Goal: Task Accomplishment & Management: Use online tool/utility

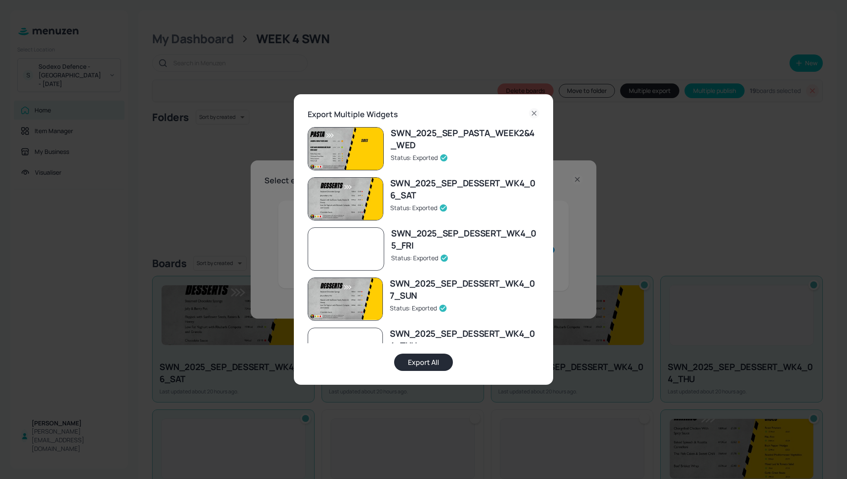
click at [534, 113] on icon at bounding box center [534, 113] width 4 height 4
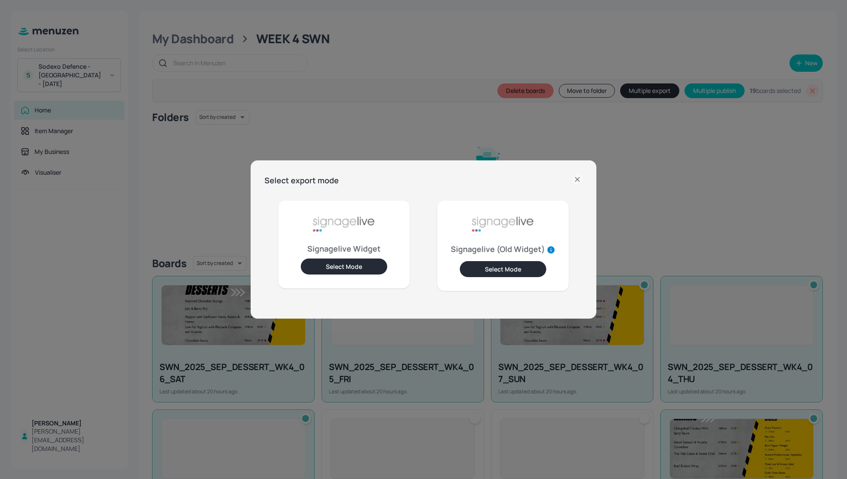
click at [576, 176] on icon at bounding box center [577, 179] width 10 height 10
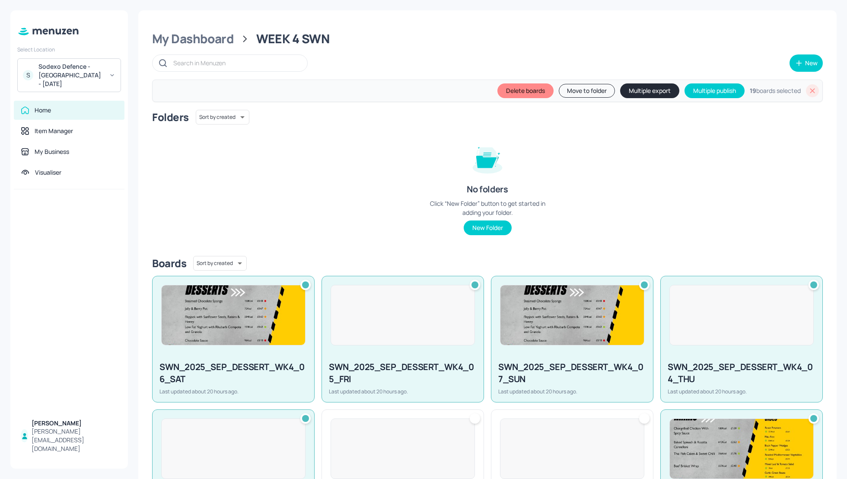
click at [811, 91] on icon at bounding box center [813, 90] width 5 height 5
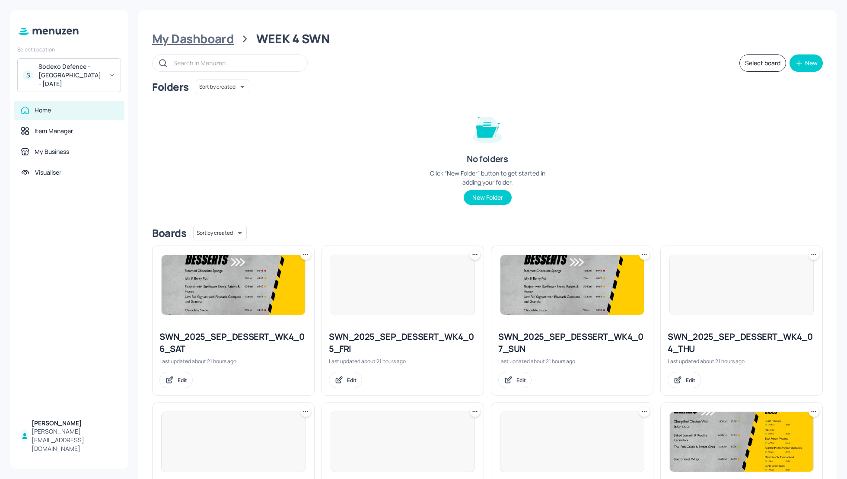
click at [177, 35] on div "My Dashboard" at bounding box center [193, 39] width 82 height 16
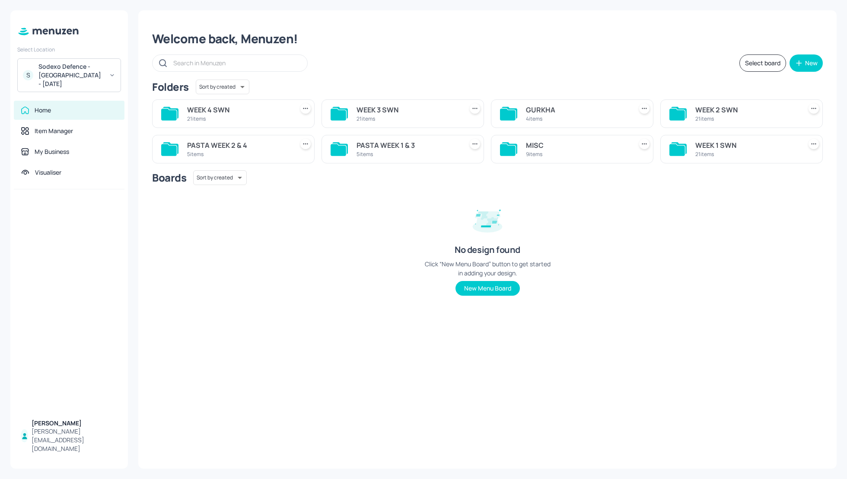
click at [595, 43] on div "Welcome back, Menuzen!" at bounding box center [487, 39] width 671 height 16
click at [561, 44] on div "Welcome back, Menuzen!" at bounding box center [487, 39] width 671 height 16
click at [527, 43] on div "Welcome back, Menuzen!" at bounding box center [487, 39] width 671 height 16
click at [559, 52] on div "Welcome back, Menuzen! Select board New Folders Sort by created id ​ WEEK 4 SWN…" at bounding box center [487, 239] width 699 height 458
click at [74, 78] on div "Sodexo Defence - Swinton - September 2025" at bounding box center [70, 75] width 65 height 26
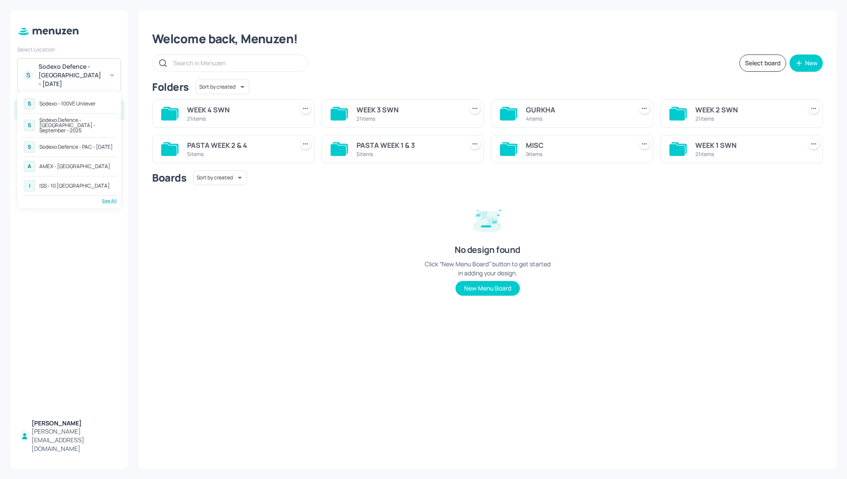
click at [105, 198] on div "See All" at bounding box center [69, 201] width 95 height 6
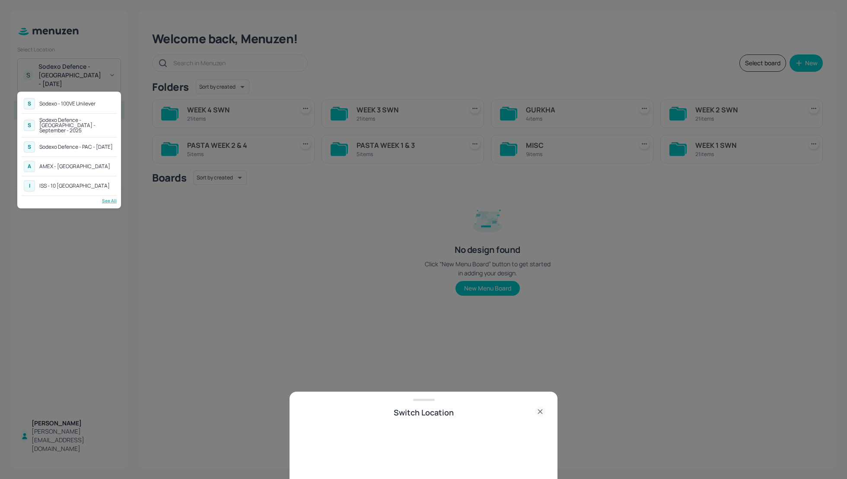
click at [76, 126] on div "Sodexo Defence - Colchester - September - 2025" at bounding box center [76, 126] width 75 height 16
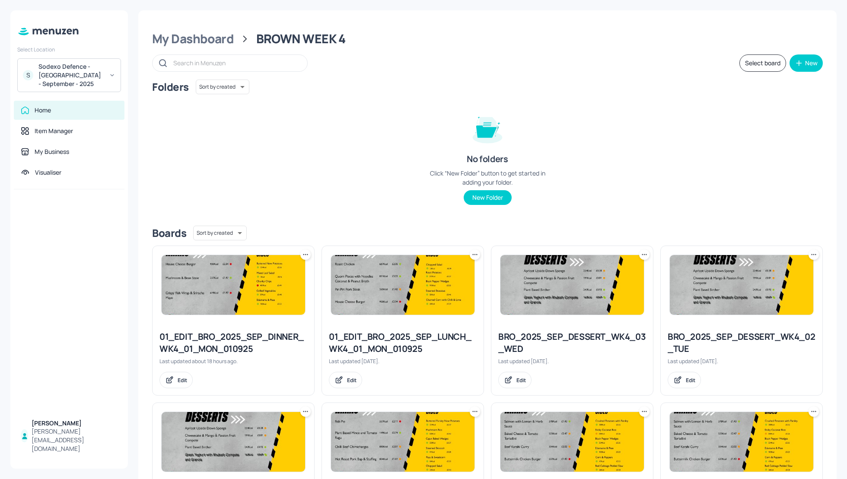
click at [620, 128] on div "Folders Sort by created id ​ No folders Click “New Folder” button to get starte…" at bounding box center [487, 149] width 671 height 139
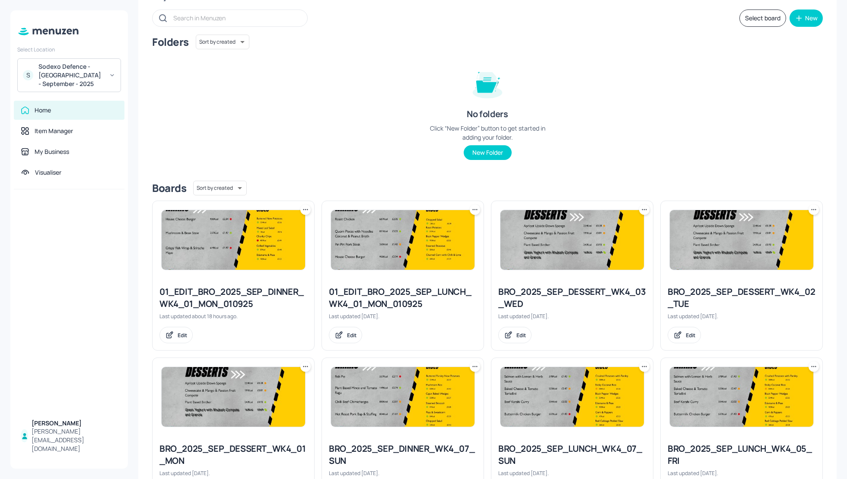
scroll to position [46, 0]
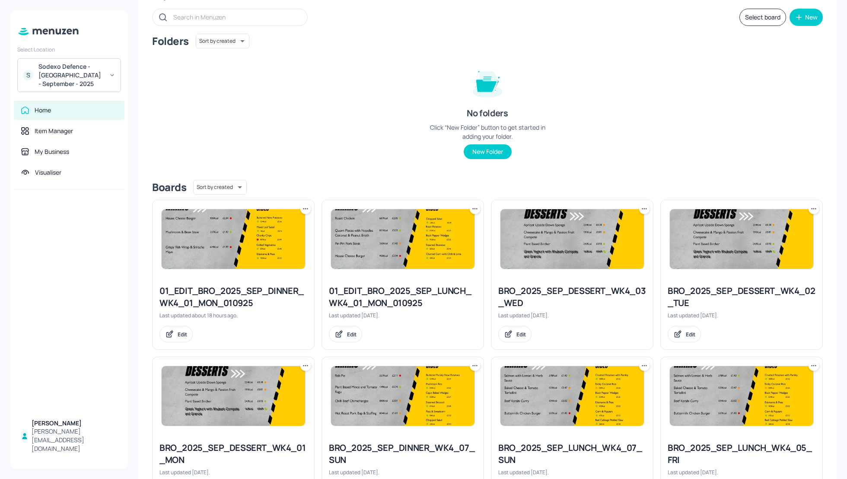
click at [763, 125] on div "Folders Sort by created id ​ No folders Click “New Folder” button to get starte…" at bounding box center [487, 103] width 671 height 139
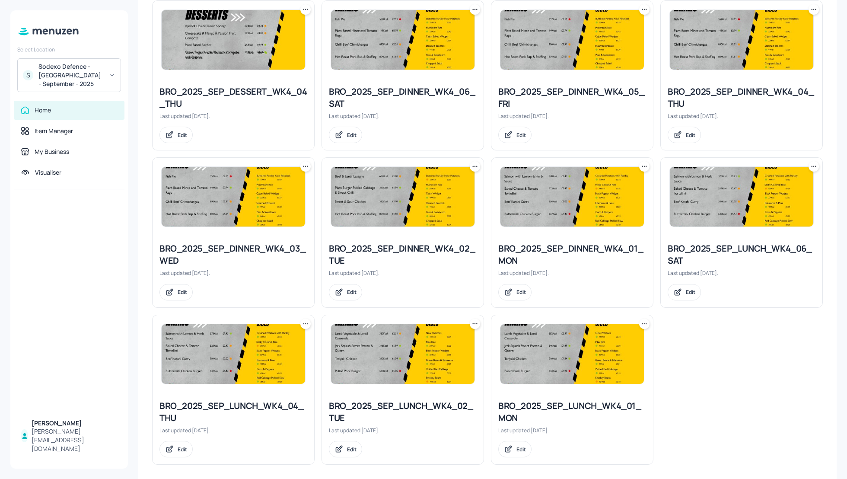
scroll to position [719, 0]
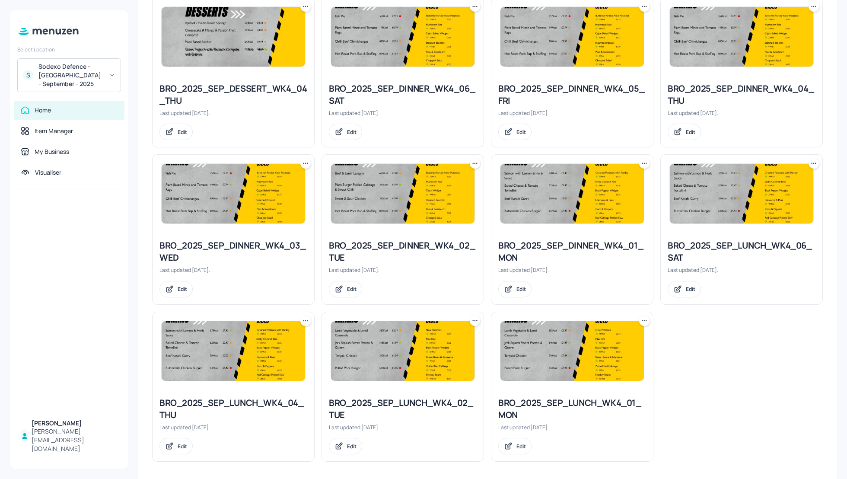
click at [471, 320] on icon at bounding box center [475, 320] width 9 height 9
click at [432, 351] on p "Duplicate" at bounding box center [430, 350] width 23 height 8
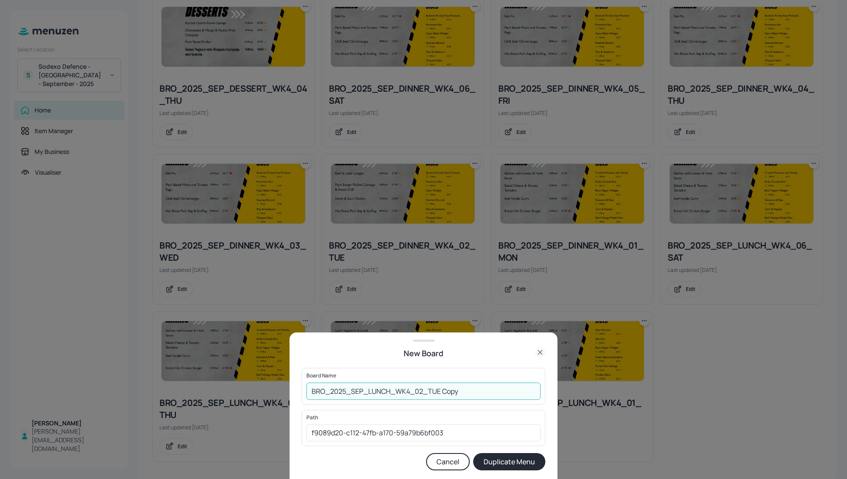
click at [310, 391] on input "BRO_2025_SEP_LUNCH_WK4_02_TUE Copy" at bounding box center [424, 391] width 234 height 17
click at [493, 393] on input "01_EDIT_BRO_2025_SEP_LUNCH_WK4_02_TUE Copy" at bounding box center [424, 391] width 234 height 17
type input "01_EDIT_BRO_2025_SEP_LUNCH_WK4_02_TUE_020925"
click at [509, 461] on button "Duplicate Menu" at bounding box center [509, 461] width 72 height 17
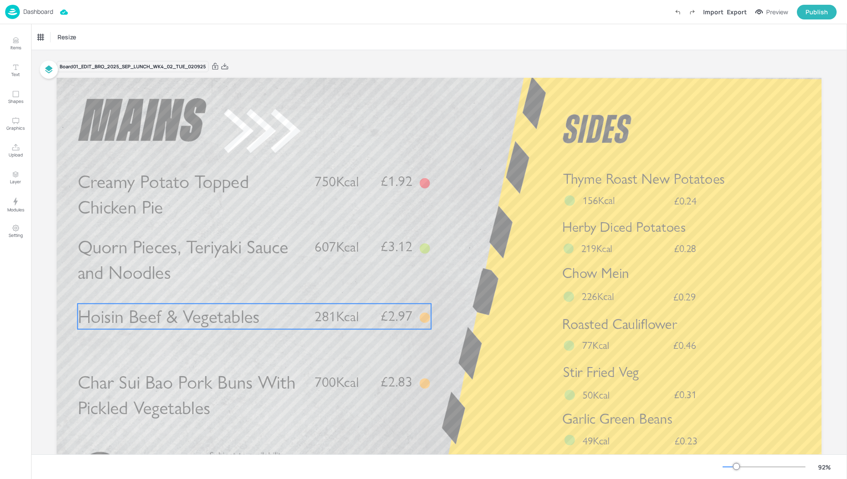
click at [166, 319] on span "Hoisin Beef & Vegetables" at bounding box center [169, 316] width 182 height 22
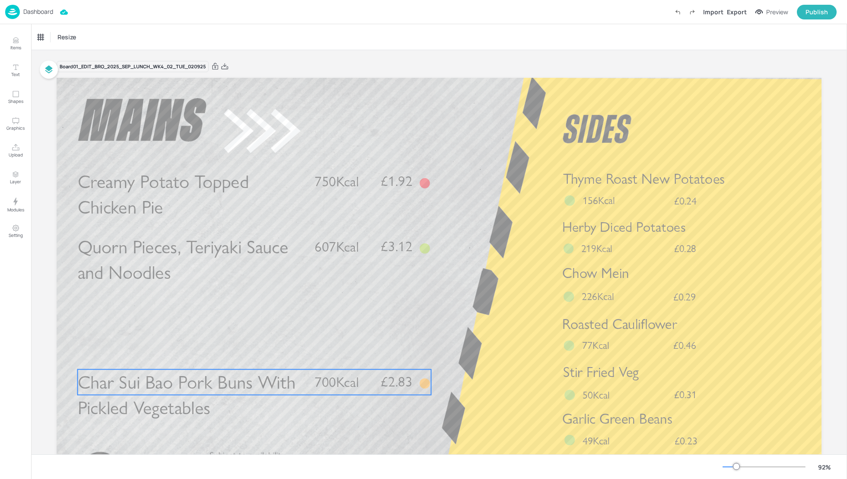
click at [187, 390] on span "Char Sui Bao Pork Buns With Pickled Vegetables" at bounding box center [187, 395] width 218 height 48
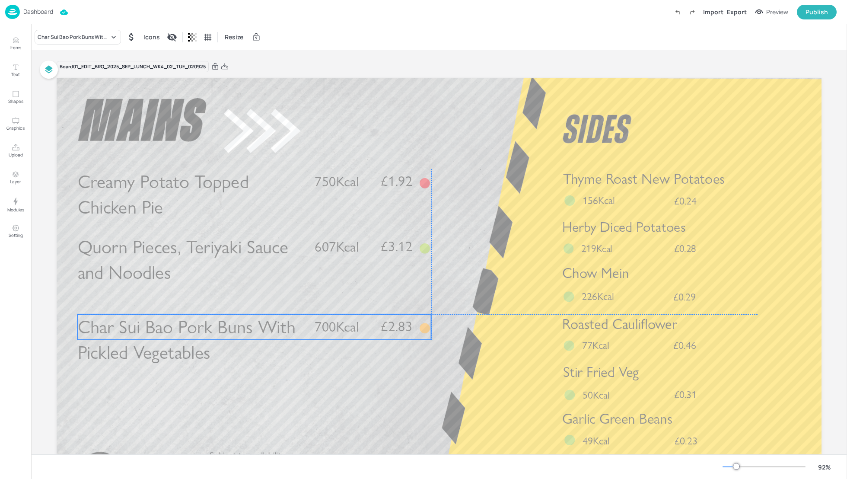
drag, startPoint x: 230, startPoint y: 384, endPoint x: 230, endPoint y: 330, distance: 54.0
click at [230, 330] on span "Char Sui Bao Pork Buns With Pickled Vegetables" at bounding box center [187, 340] width 218 height 48
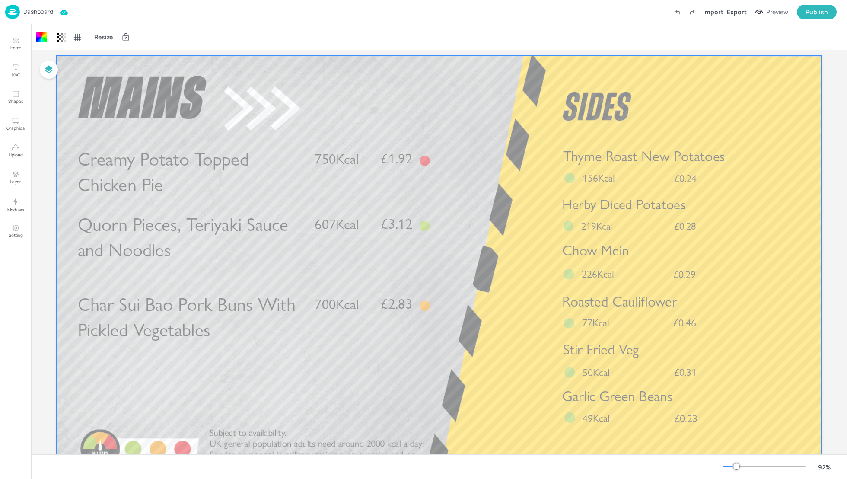
scroll to position [46, 0]
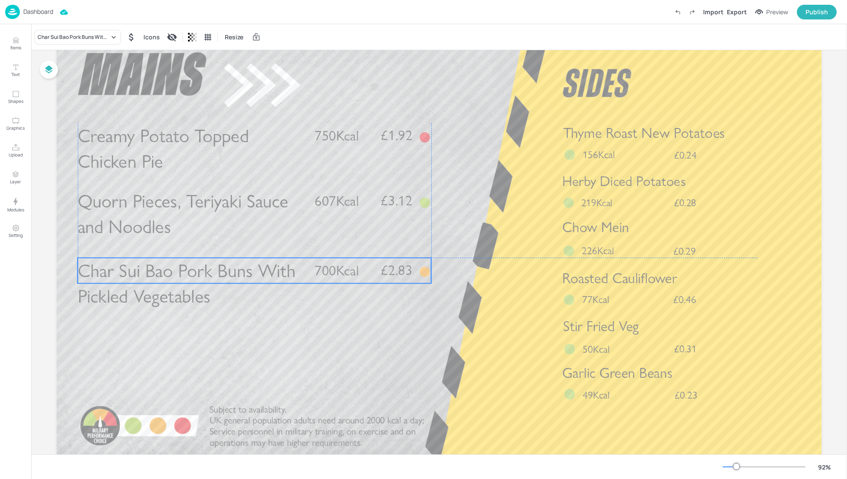
drag, startPoint x: 239, startPoint y: 289, endPoint x: 240, endPoint y: 278, distance: 10.9
click at [240, 278] on span "Char Sui Bao Pork Buns With Pickled Vegetables" at bounding box center [187, 283] width 218 height 48
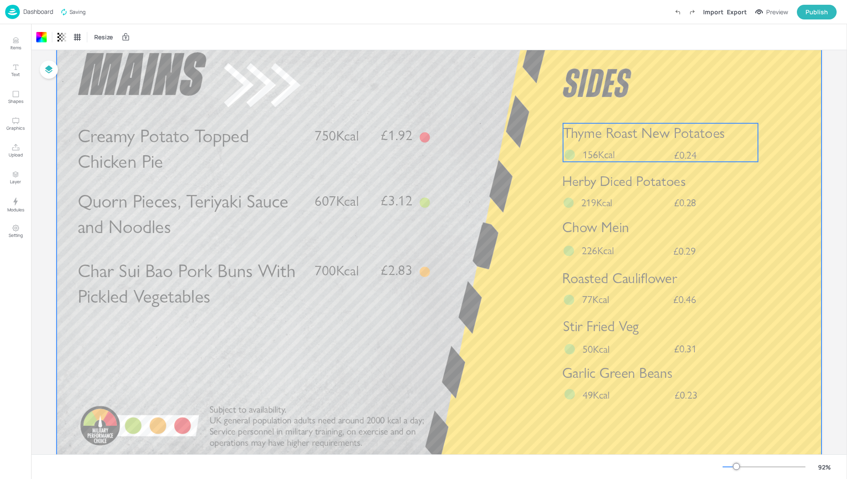
click at [610, 141] on span "Thyme Roast New Potatoes" at bounding box center [644, 133] width 162 height 17
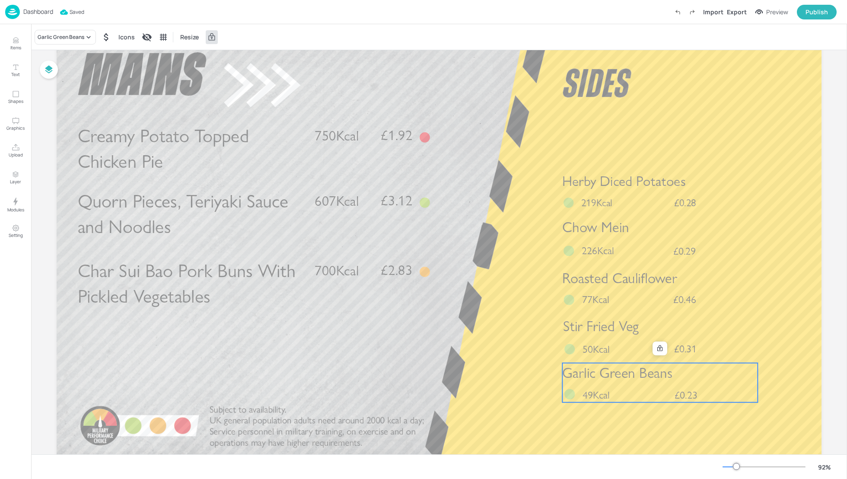
click at [641, 384] on div "Garlic Green Beans £0.23 49Kcal" at bounding box center [660, 382] width 195 height 39
click at [659, 348] on icon at bounding box center [660, 348] width 5 height 6
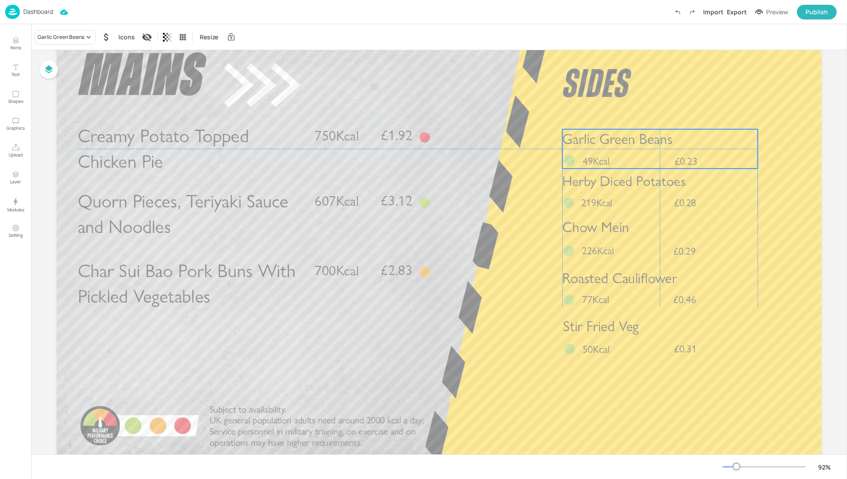
drag, startPoint x: 675, startPoint y: 381, endPoint x: 674, endPoint y: 147, distance: 233.9
click at [674, 147] on p "Garlic Green Beans" at bounding box center [660, 139] width 195 height 20
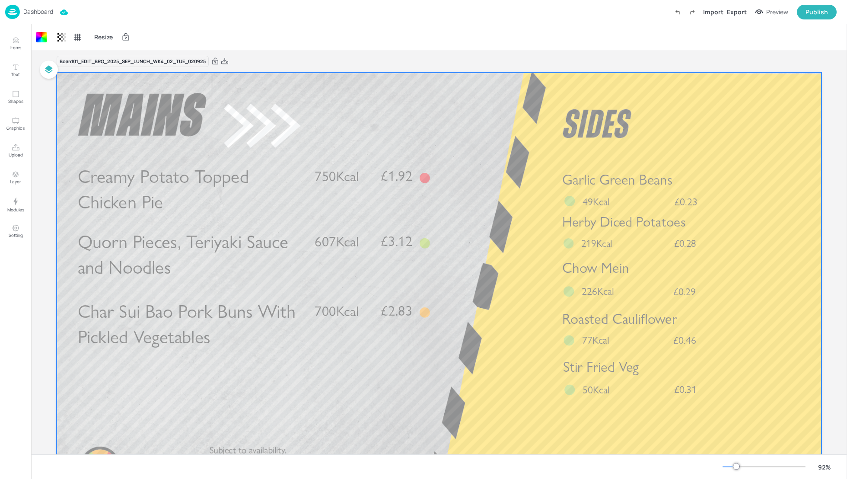
scroll to position [0, 0]
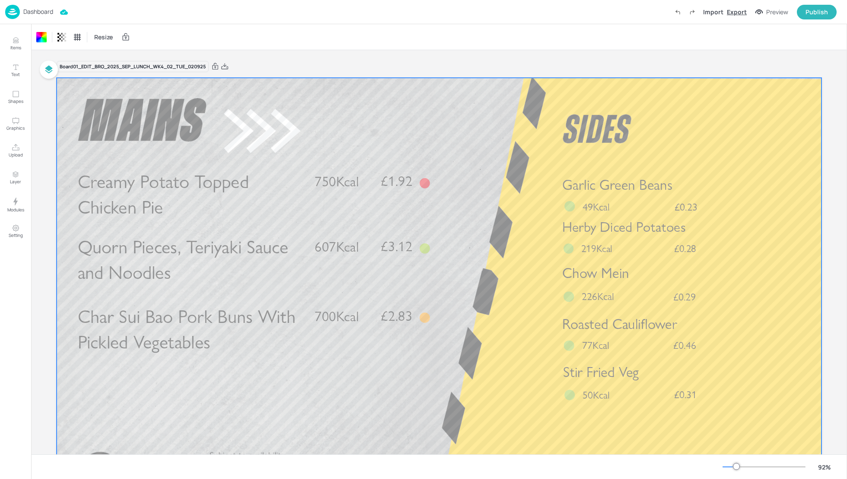
click at [738, 12] on div "Export" at bounding box center [737, 11] width 20 height 9
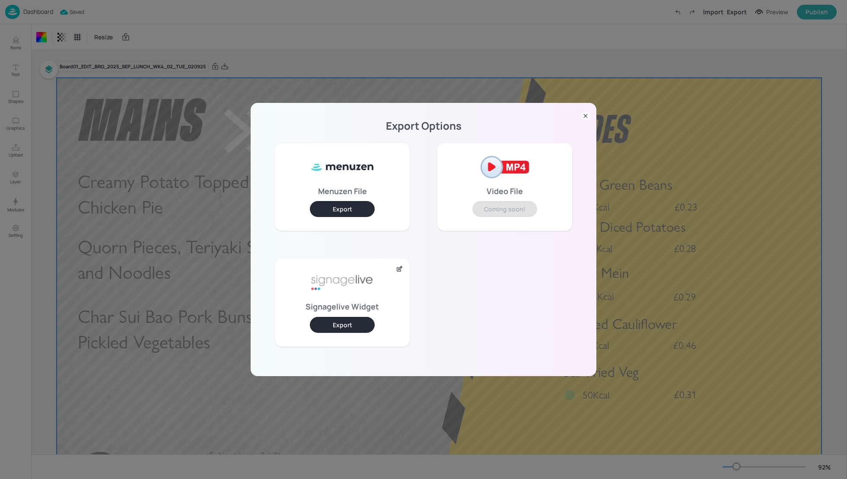
click at [358, 326] on button "Export" at bounding box center [342, 325] width 65 height 16
click at [488, 33] on div "Export Options Menuzen File Export Video File Coming soon! Signagelive Widget E…" at bounding box center [423, 239] width 847 height 479
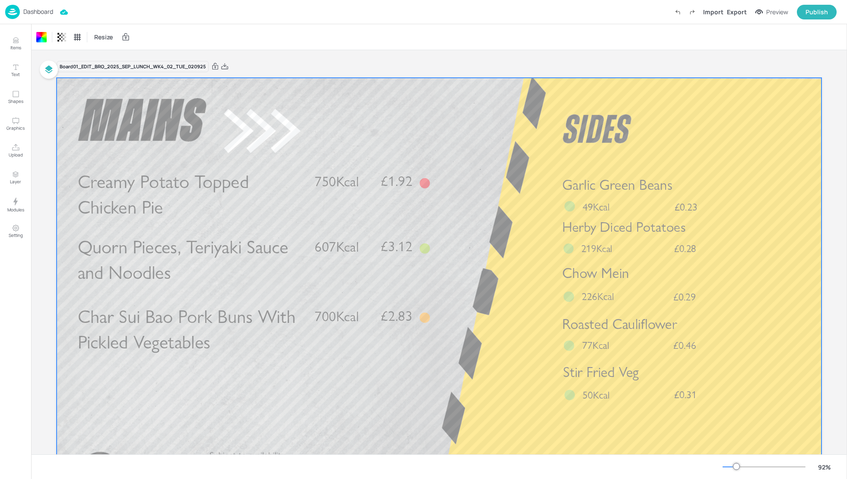
click at [499, 29] on div "Resize" at bounding box center [439, 37] width 816 height 26
click at [766, 45] on div "Resize" at bounding box center [439, 37] width 816 height 26
click at [463, 30] on div "Resize" at bounding box center [439, 37] width 816 height 26
click at [742, 11] on div "Export" at bounding box center [737, 11] width 20 height 9
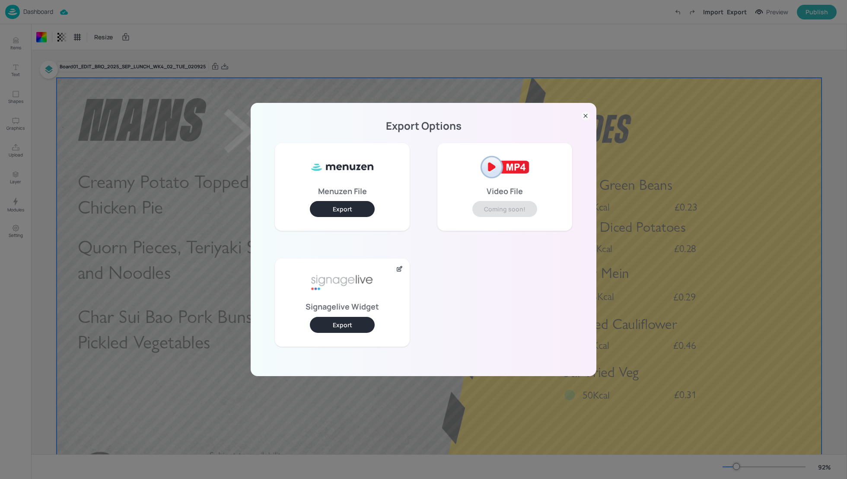
click at [344, 321] on button "Export" at bounding box center [342, 325] width 65 height 16
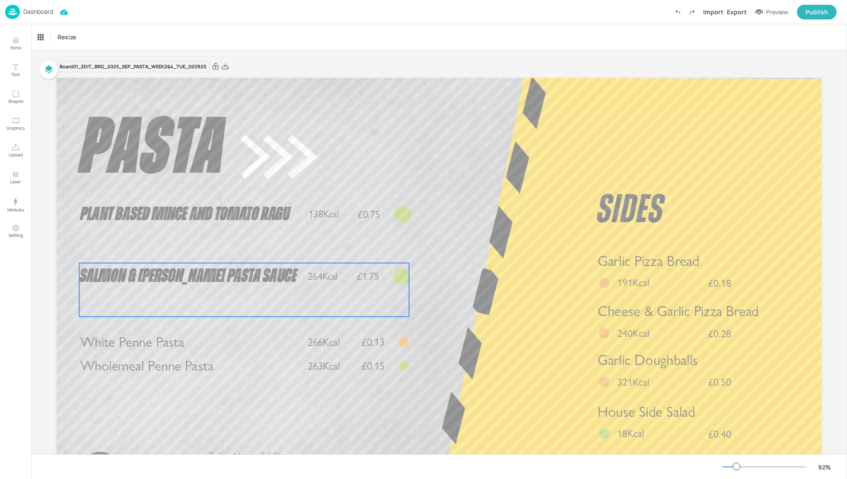
click at [220, 278] on span "Salmon & [PERSON_NAME] Pasta Sauce" at bounding box center [188, 276] width 217 height 19
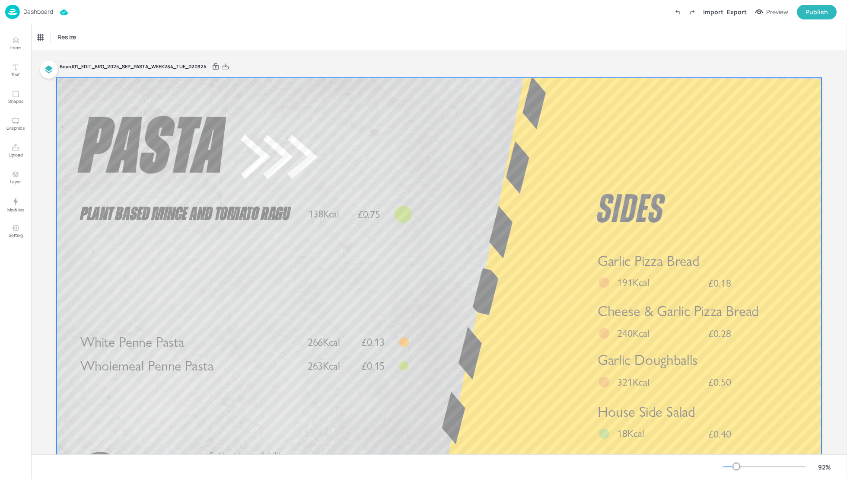
click at [486, 279] on div at bounding box center [439, 293] width 765 height 431
click at [757, 46] on div "Resize" at bounding box center [439, 37] width 816 height 26
click at [758, 23] on div "Dashboard Import Export Preview Publish" at bounding box center [421, 12] width 832 height 24
click at [741, 16] on div "Export" at bounding box center [737, 11] width 20 height 9
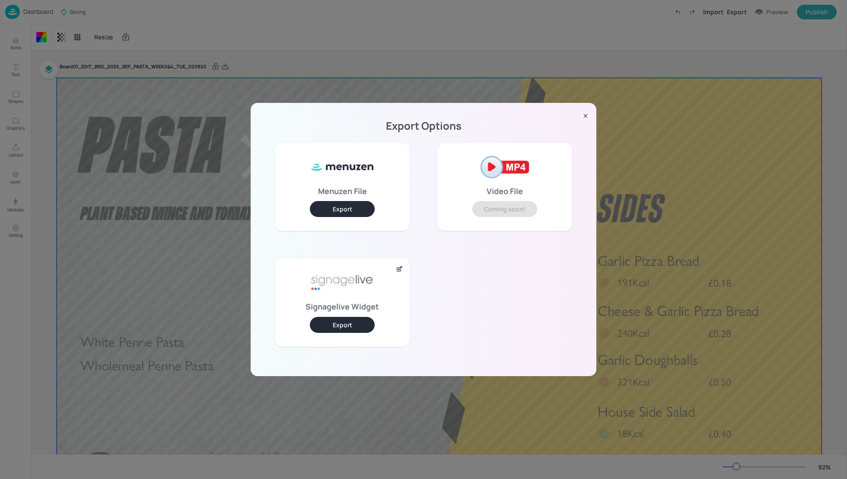
click at [325, 320] on button "Export" at bounding box center [342, 325] width 65 height 16
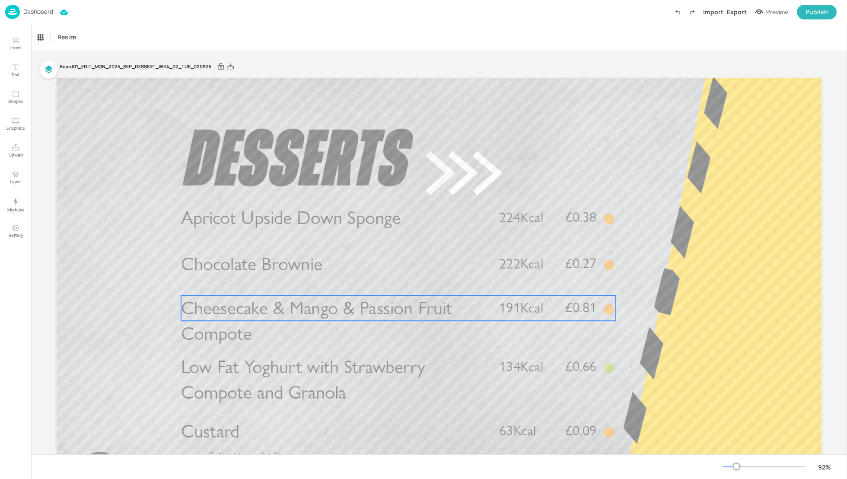
click at [326, 313] on span "Cheesecake & Mango & Passion Fruit Compote" at bounding box center [316, 321] width 271 height 48
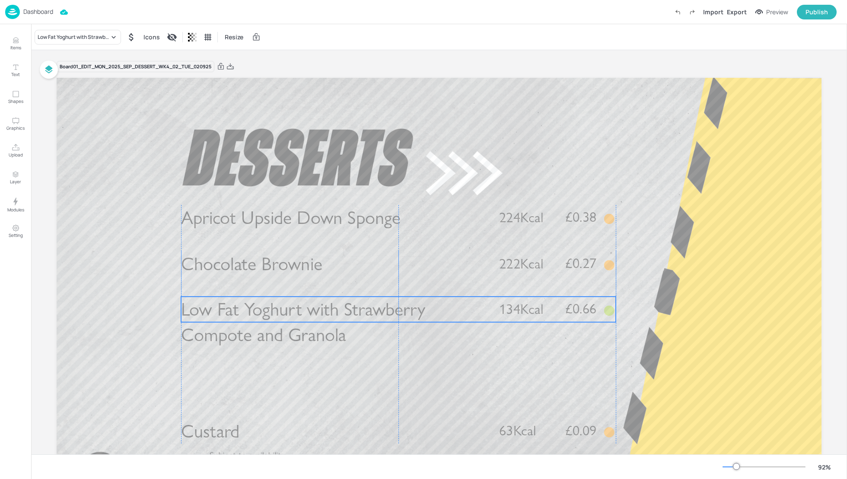
drag, startPoint x: 321, startPoint y: 368, endPoint x: 321, endPoint y: 310, distance: 57.1
click at [321, 310] on span "Low Fat Yoghurt with Strawberry Compote and Granola" at bounding box center [303, 322] width 244 height 48
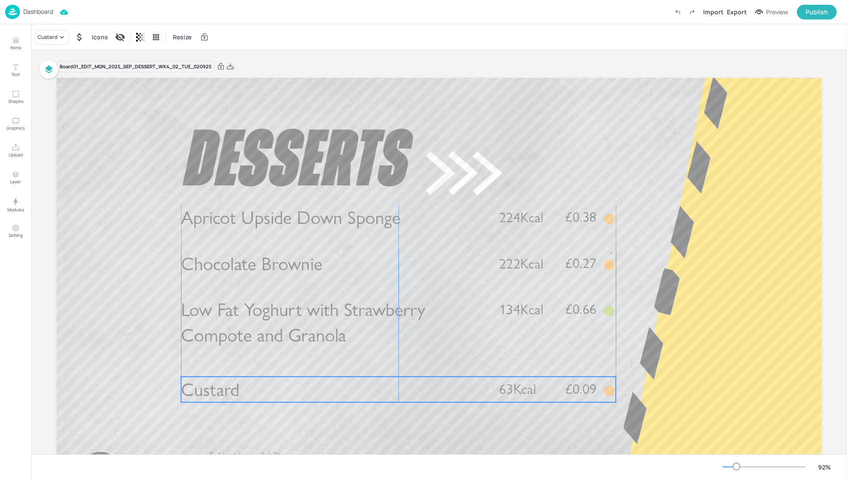
drag, startPoint x: 311, startPoint y: 427, endPoint x: 312, endPoint y: 385, distance: 41.5
click at [312, 385] on p "Custard" at bounding box center [333, 390] width 304 height 26
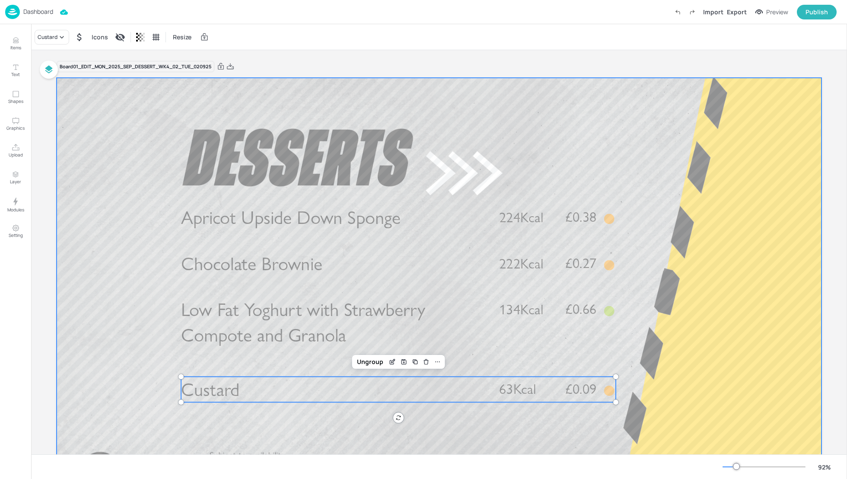
click at [721, 387] on div at bounding box center [439, 293] width 765 height 431
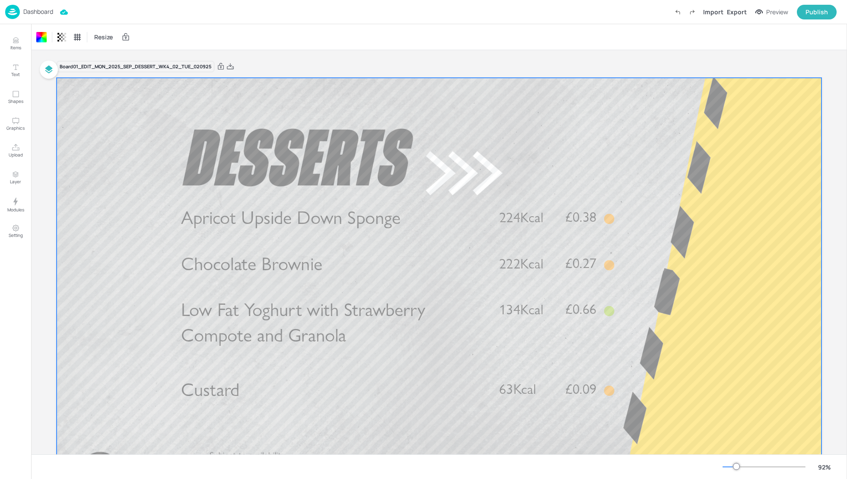
click at [737, 16] on div "Import Export Preview Publish" at bounding box center [754, 12] width 166 height 15
click at [737, 13] on div "Export" at bounding box center [737, 11] width 20 height 9
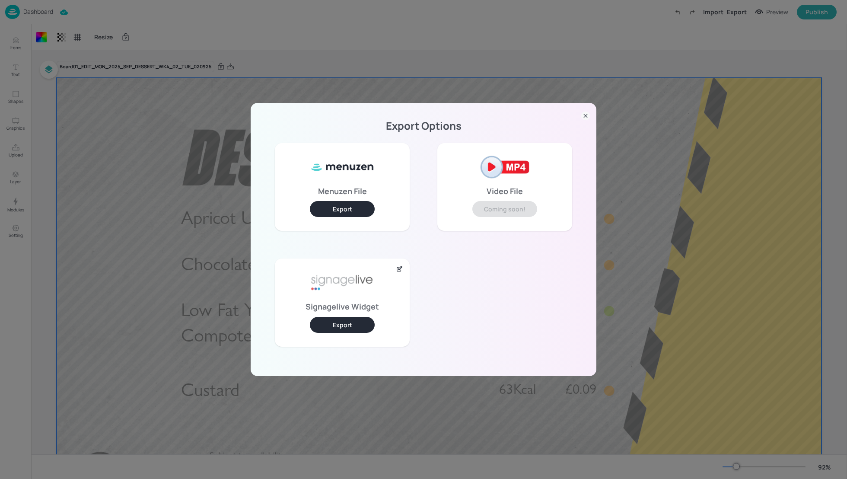
click at [355, 330] on button "Export" at bounding box center [342, 325] width 65 height 16
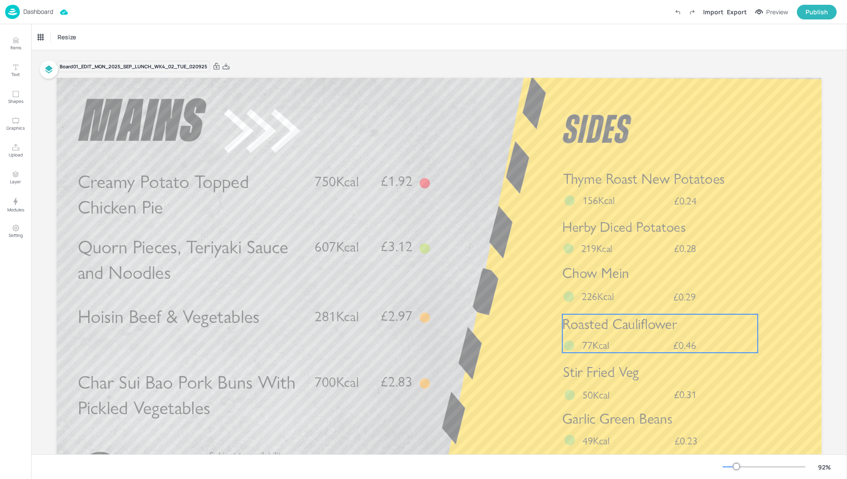
click at [636, 327] on span "Roasted Cauliflower" at bounding box center [620, 324] width 115 height 17
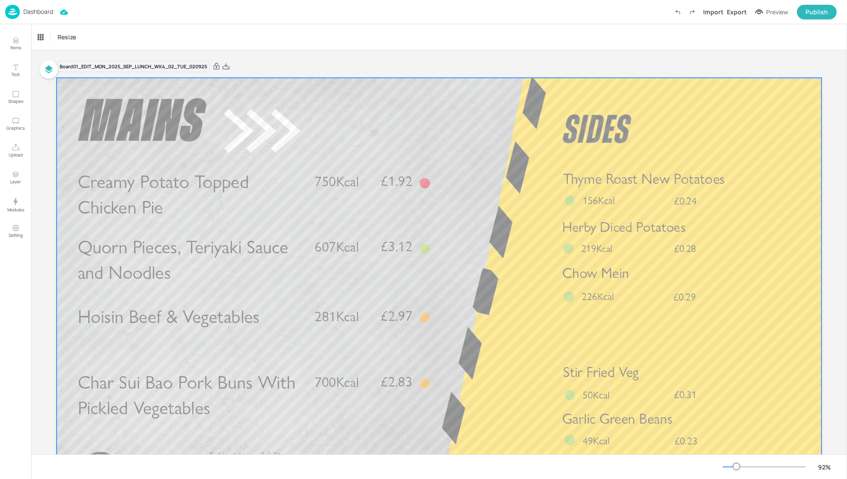
click at [640, 411] on span "Garlic Green Beans" at bounding box center [618, 418] width 110 height 17
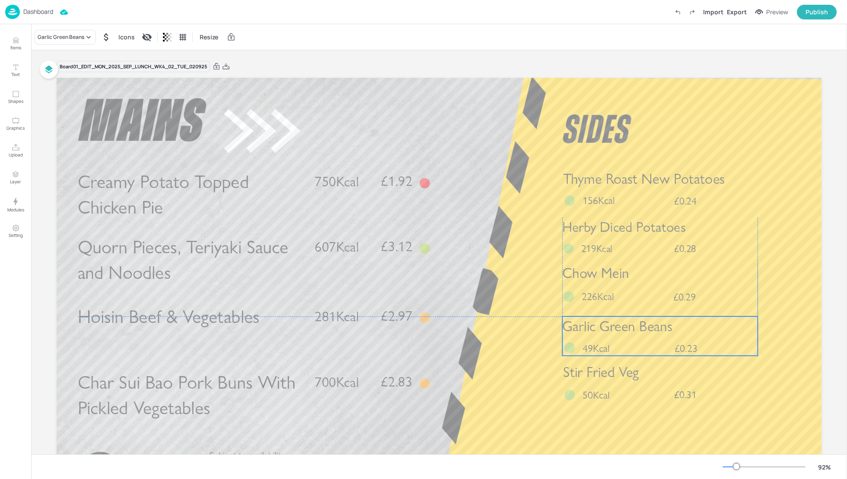
drag, startPoint x: 675, startPoint y: 428, endPoint x: 674, endPoint y: 335, distance: 93.8
click at [674, 335] on p "Garlic Green Beans" at bounding box center [660, 326] width 195 height 20
